Goal: Task Accomplishment & Management: Use online tool/utility

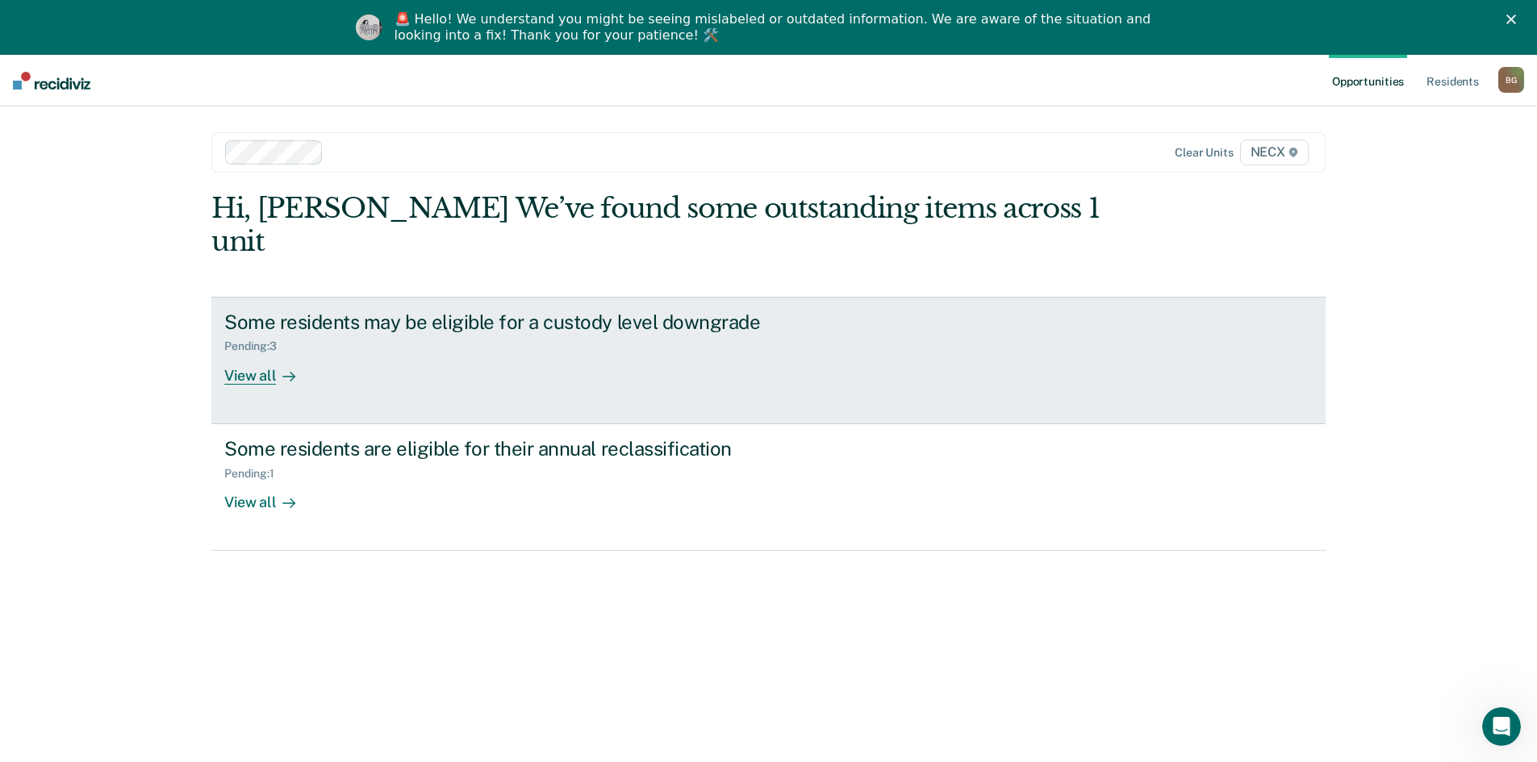
click at [511, 342] on div "Some residents may be eligible for a custody level downgrade Pending : 3 View a…" at bounding box center [526, 348] width 605 height 74
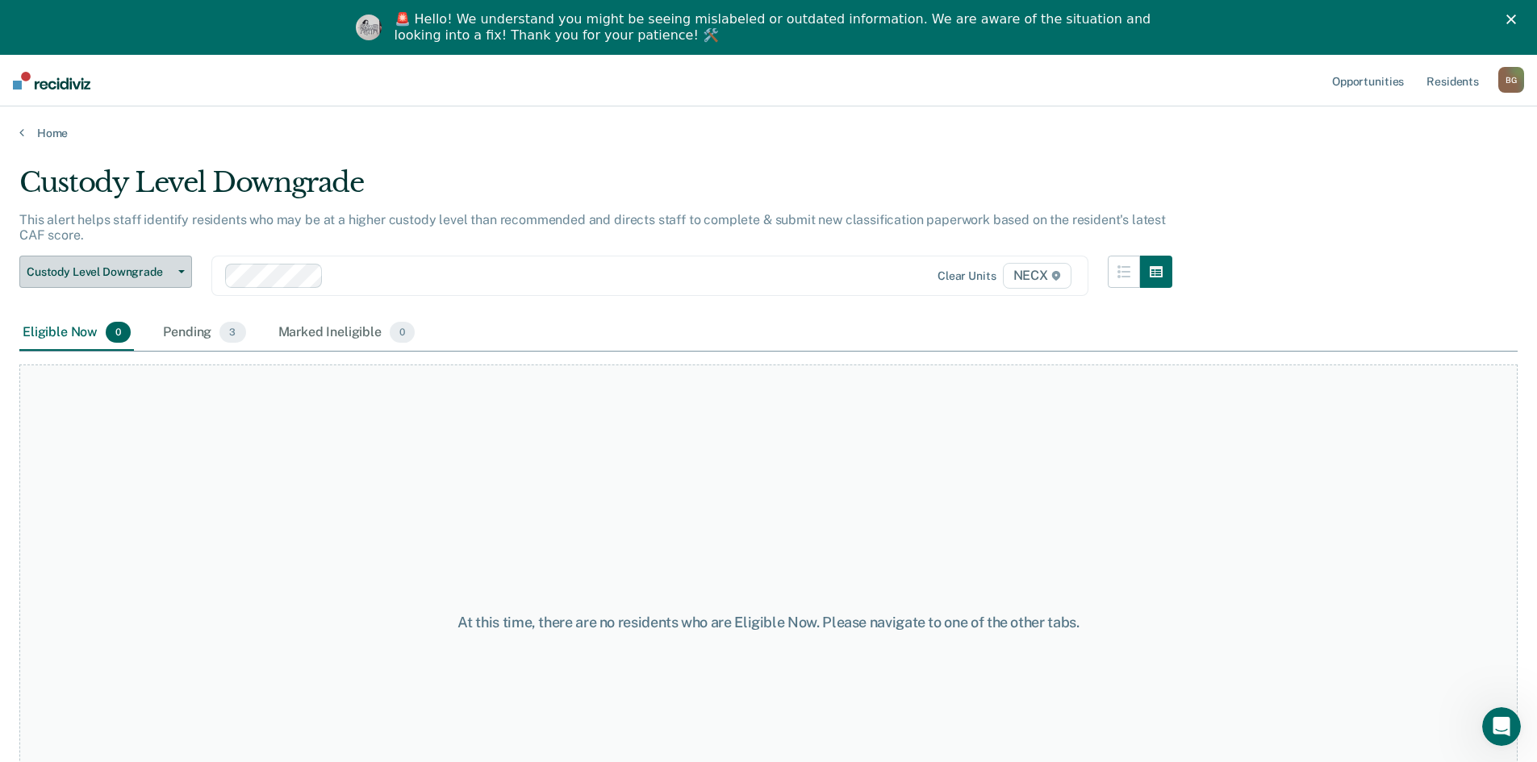
click at [152, 282] on button "Custody Level Downgrade" at bounding box center [105, 272] width 173 height 32
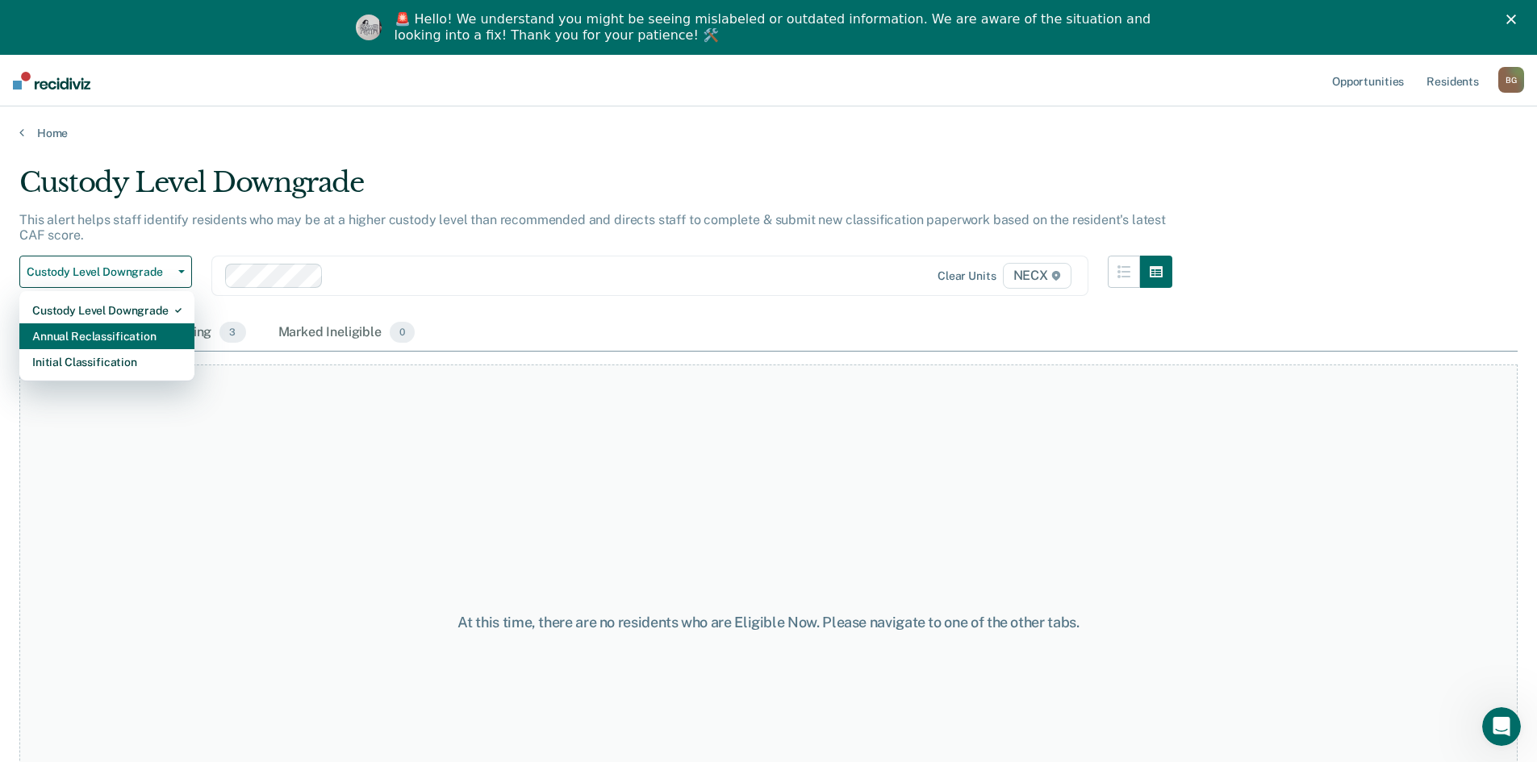
click at [144, 342] on div "Annual Reclassification" at bounding box center [106, 336] width 149 height 26
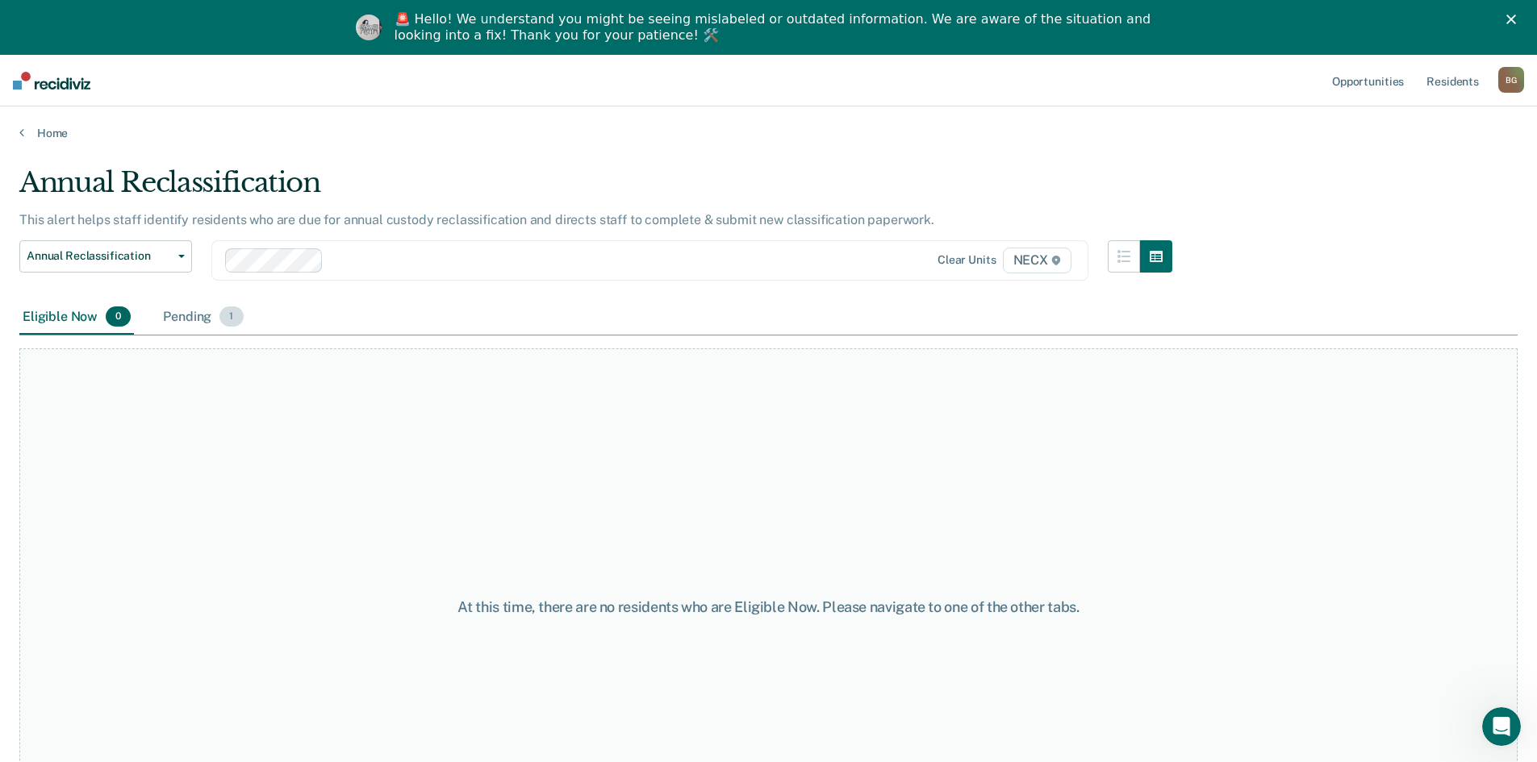
click at [184, 307] on div "Pending 1" at bounding box center [203, 317] width 86 height 35
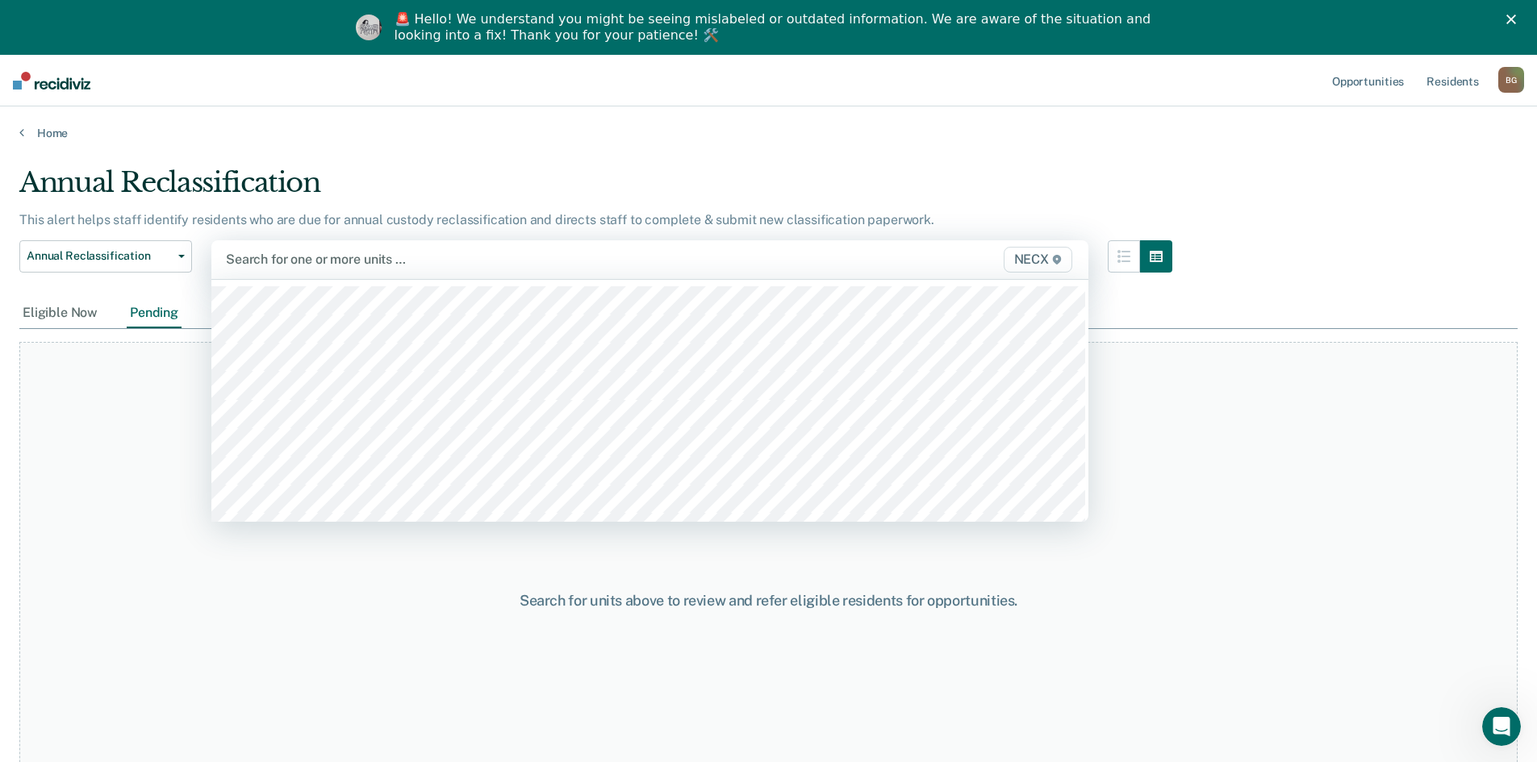
click at [336, 257] on div at bounding box center [522, 259] width 592 height 19
